Goal: Entertainment & Leisure: Consume media (video, audio)

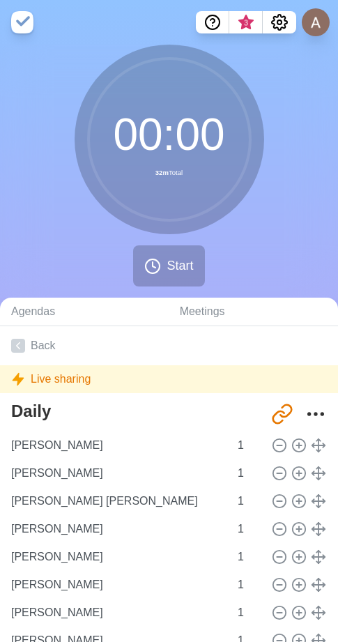
click at [306, 201] on div "00 : 00 32m Total Start" at bounding box center [169, 171] width 338 height 253
click at [284, 26] on icon "Settings" at bounding box center [279, 22] width 15 height 15
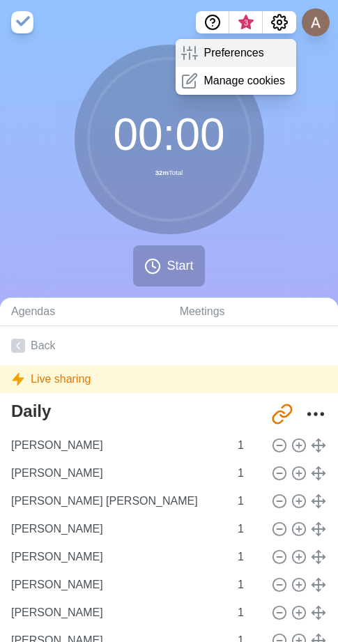
click at [219, 60] on p "Preferences" at bounding box center [234, 53] width 60 height 17
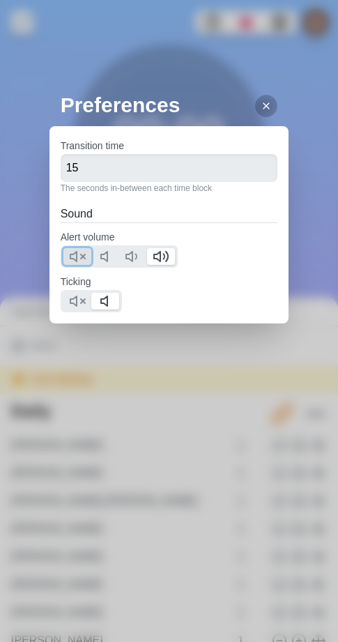
click at [77, 255] on polygon at bounding box center [73, 257] width 6 height 10
click at [75, 298] on polygon at bounding box center [73, 301] width 6 height 10
click at [261, 109] on icon at bounding box center [266, 105] width 11 height 11
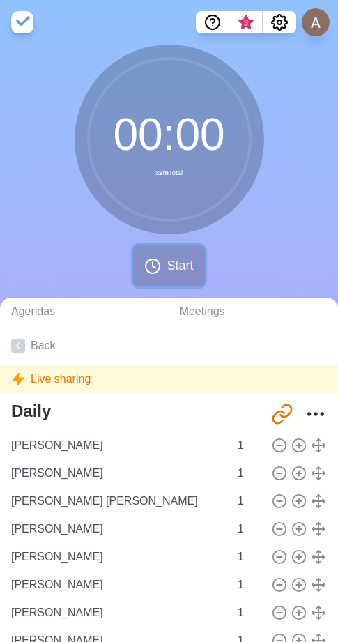
click at [181, 260] on span "Start" at bounding box center [180, 265] width 26 height 19
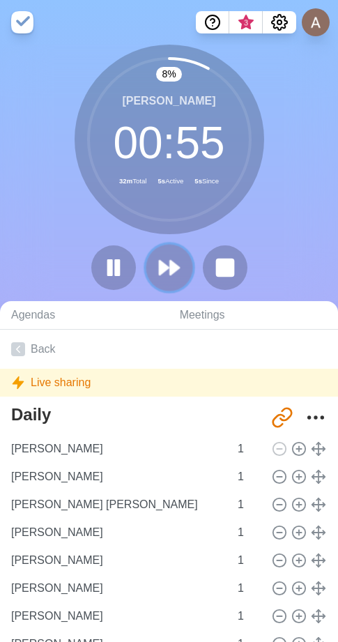
click at [167, 270] on polygon at bounding box center [164, 268] width 9 height 14
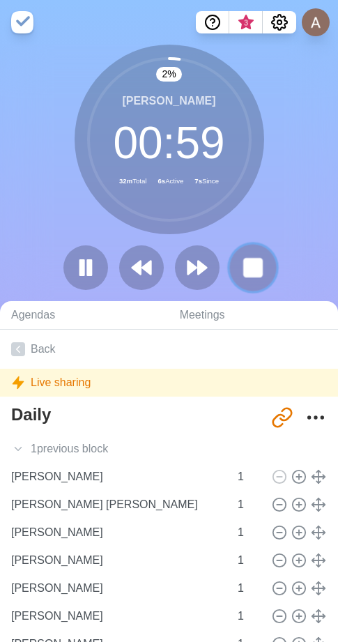
click at [249, 266] on rect at bounding box center [252, 267] width 17 height 17
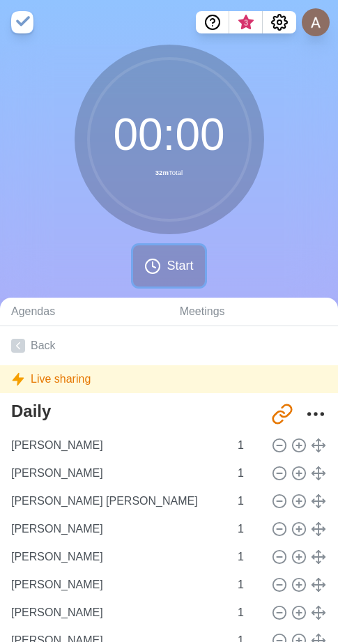
click at [185, 277] on button "Start" at bounding box center [168, 265] width 71 height 41
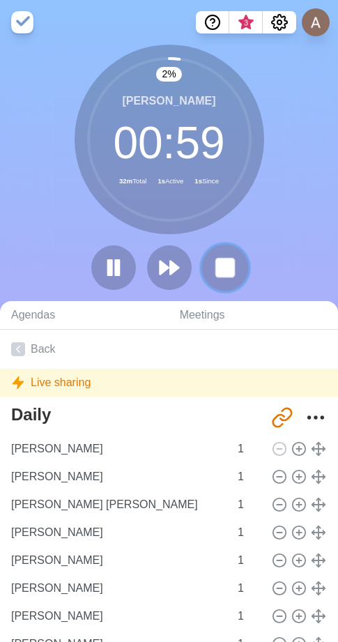
click at [238, 271] on button at bounding box center [224, 267] width 47 height 47
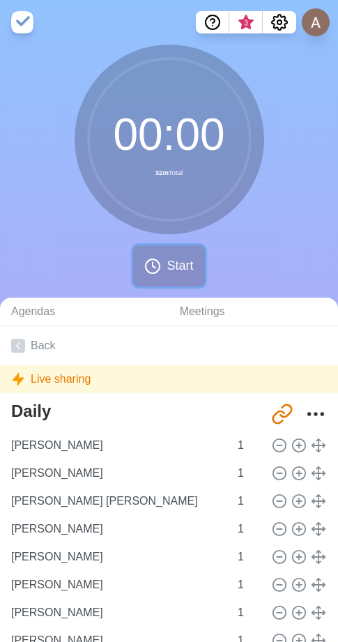
click at [187, 264] on span "Start" at bounding box center [180, 265] width 26 height 19
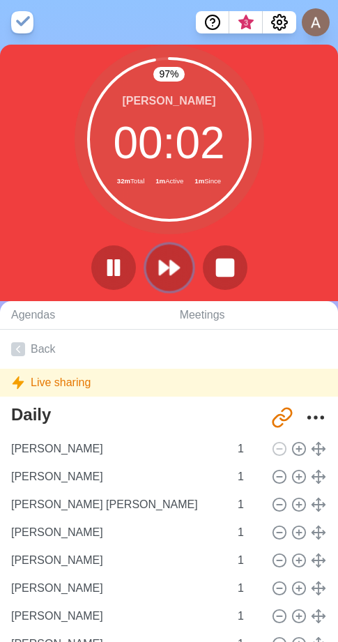
click at [170, 263] on polygon at bounding box center [174, 268] width 9 height 14
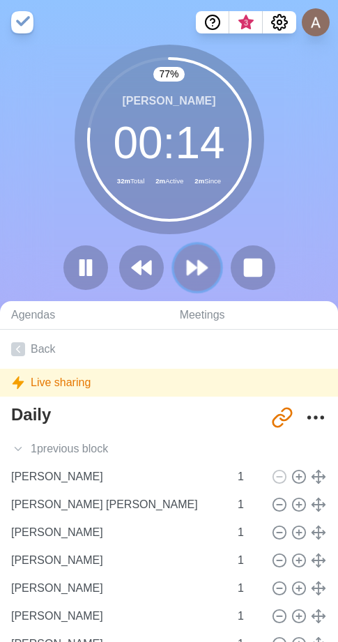
click at [206, 273] on icon at bounding box center [197, 268] width 24 height 24
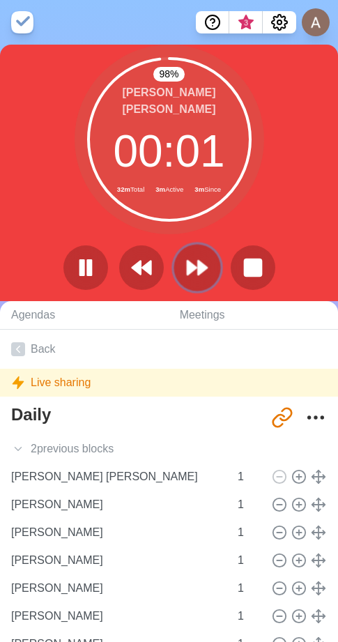
click at [207, 274] on icon at bounding box center [197, 268] width 24 height 24
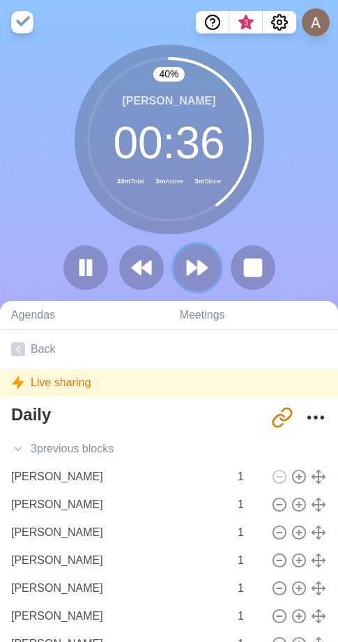
click at [206, 275] on icon at bounding box center [197, 268] width 24 height 24
click at [204, 263] on icon at bounding box center [197, 268] width 24 height 24
click at [201, 266] on polygon at bounding box center [202, 268] width 9 height 14
click at [204, 271] on polygon at bounding box center [202, 268] width 9 height 14
click at [192, 264] on polygon at bounding box center [191, 268] width 9 height 14
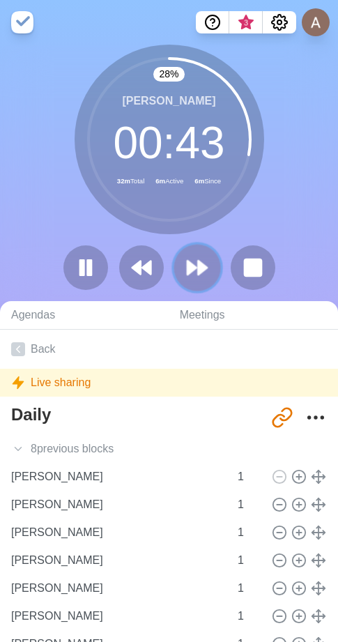
click at [201, 268] on polygon at bounding box center [202, 268] width 9 height 14
click at [200, 274] on polygon at bounding box center [202, 268] width 9 height 14
click at [199, 263] on polygon at bounding box center [202, 268] width 9 height 14
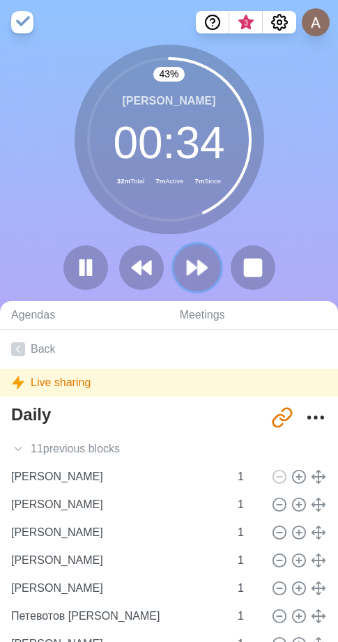
click at [199, 267] on polygon at bounding box center [202, 268] width 9 height 14
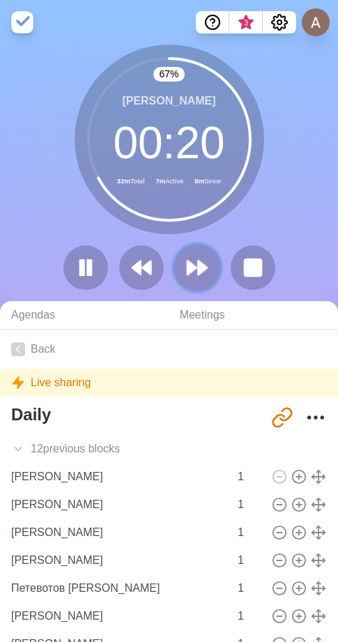
click at [199, 275] on polygon at bounding box center [202, 268] width 9 height 14
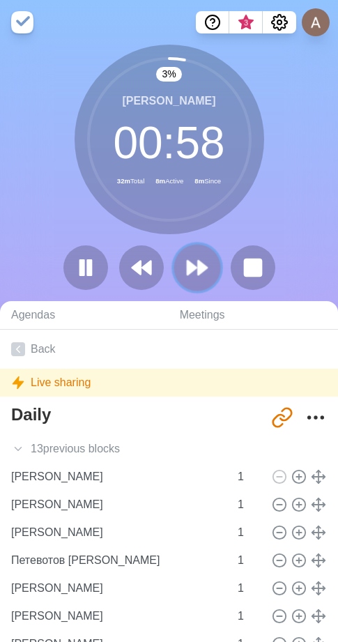
click at [206, 263] on icon at bounding box center [197, 268] width 24 height 24
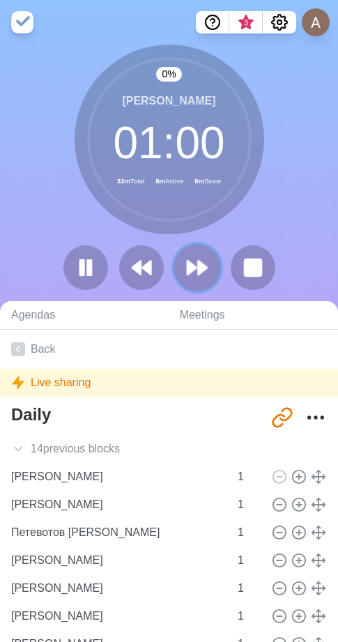
click at [206, 263] on icon at bounding box center [197, 268] width 24 height 24
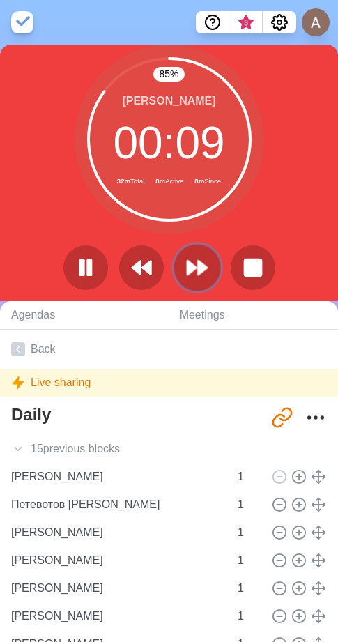
click at [207, 270] on icon at bounding box center [197, 268] width 24 height 24
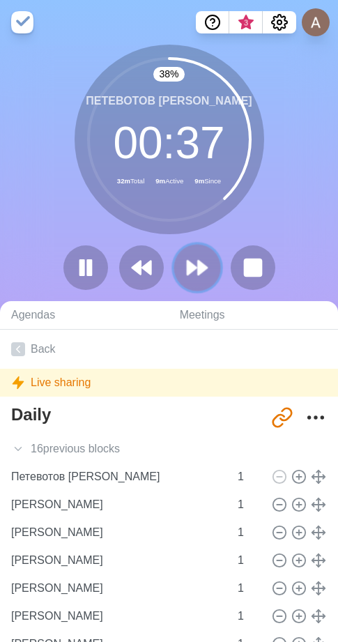
click at [199, 277] on icon at bounding box center [197, 268] width 24 height 24
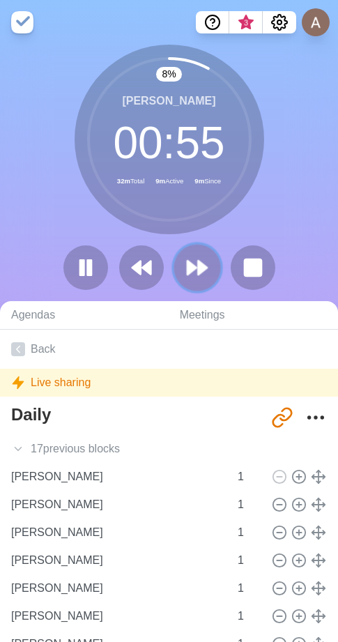
click at [185, 269] on icon at bounding box center [197, 268] width 24 height 24
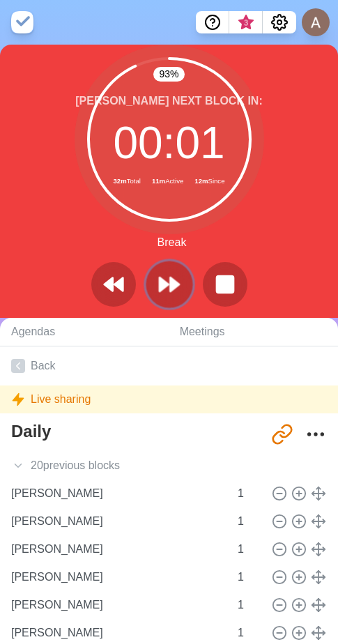
click at [174, 268] on button at bounding box center [169, 284] width 47 height 47
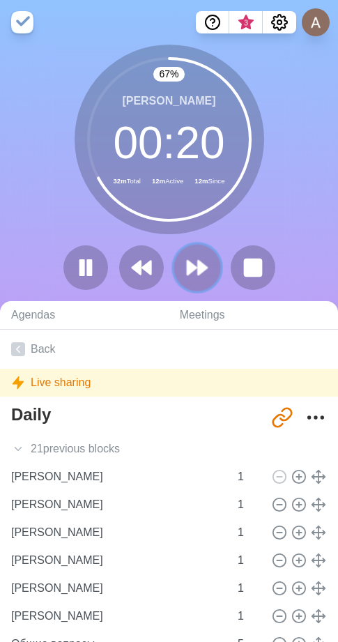
click at [196, 274] on icon at bounding box center [197, 268] width 24 height 24
click at [211, 263] on button at bounding box center [197, 267] width 47 height 47
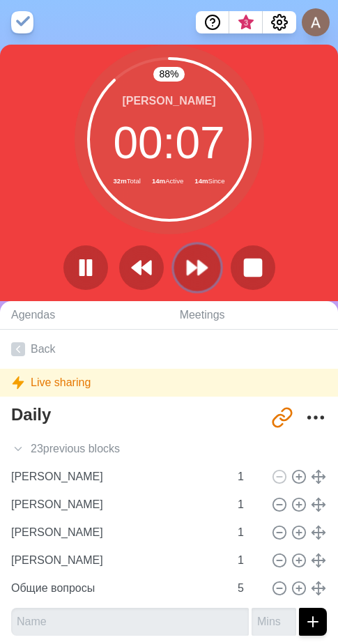
click at [190, 258] on icon at bounding box center [197, 268] width 24 height 24
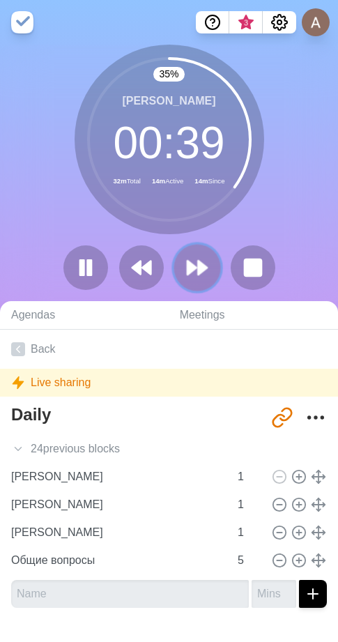
click at [188, 269] on polygon at bounding box center [191, 268] width 9 height 14
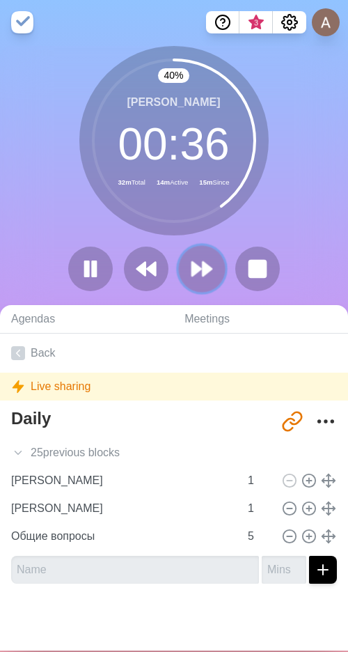
click at [205, 263] on icon at bounding box center [202, 269] width 24 height 24
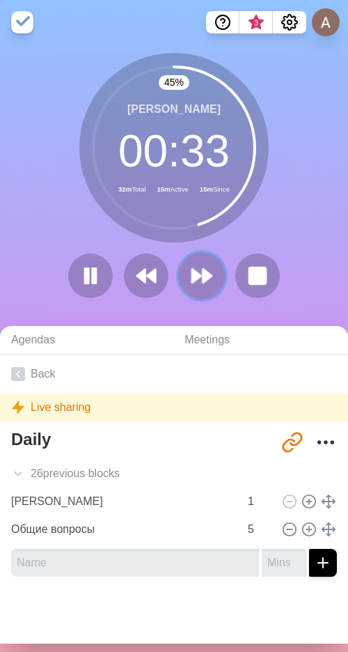
click at [184, 284] on button at bounding box center [201, 275] width 47 height 47
